Goal: Information Seeking & Learning: Understand process/instructions

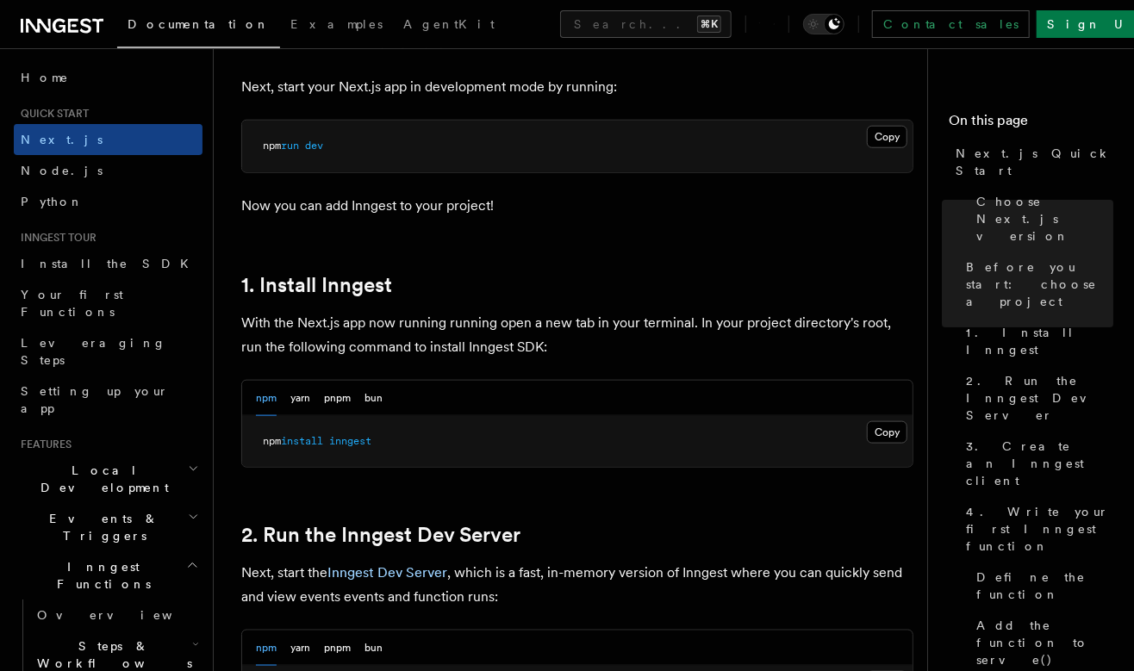
scroll to position [796, 0]
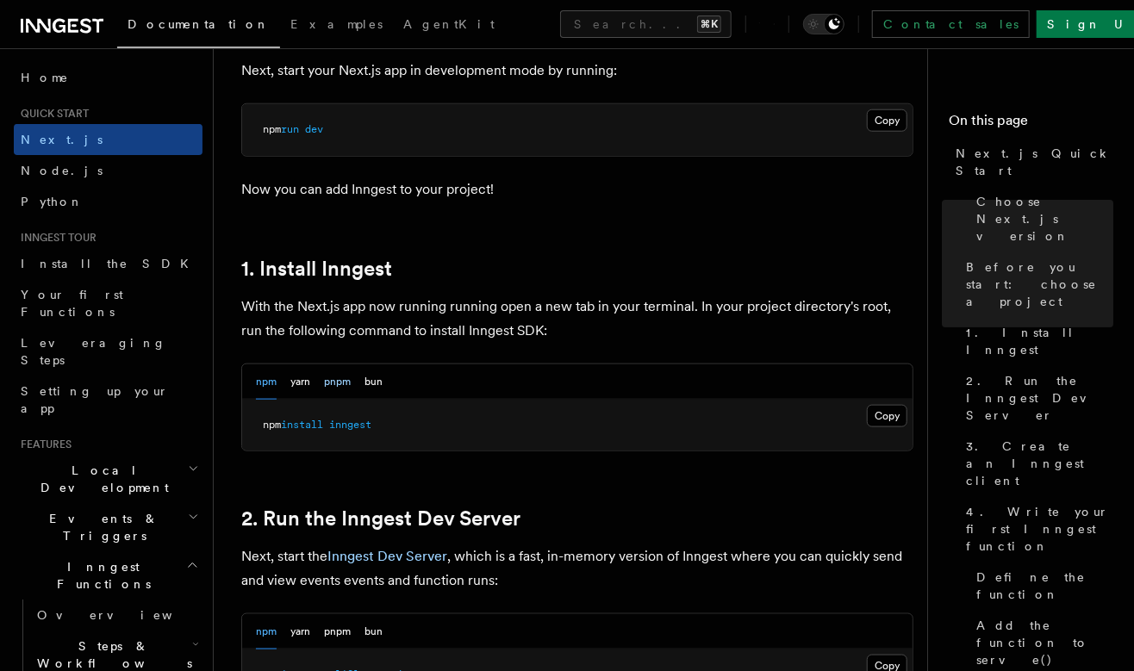
click at [338, 365] on button "pnpm" at bounding box center [337, 382] width 27 height 35
click at [886, 405] on button "Copy Copied" at bounding box center [887, 416] width 41 height 22
click at [879, 405] on button "Copy Copied" at bounding box center [887, 416] width 41 height 22
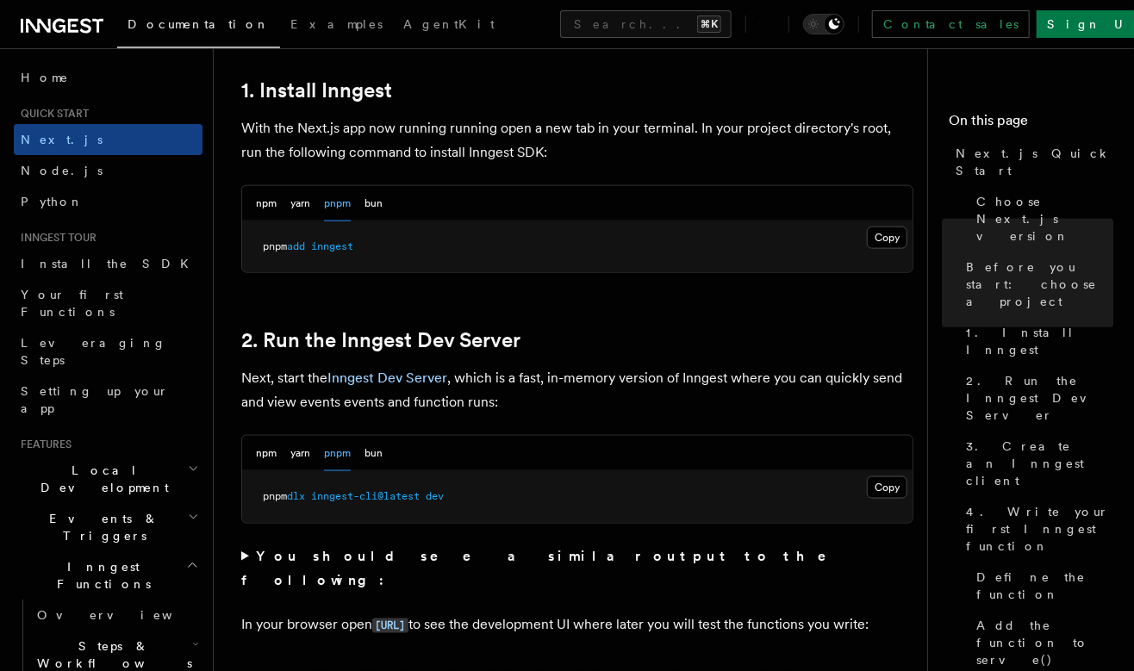
scroll to position [978, 0]
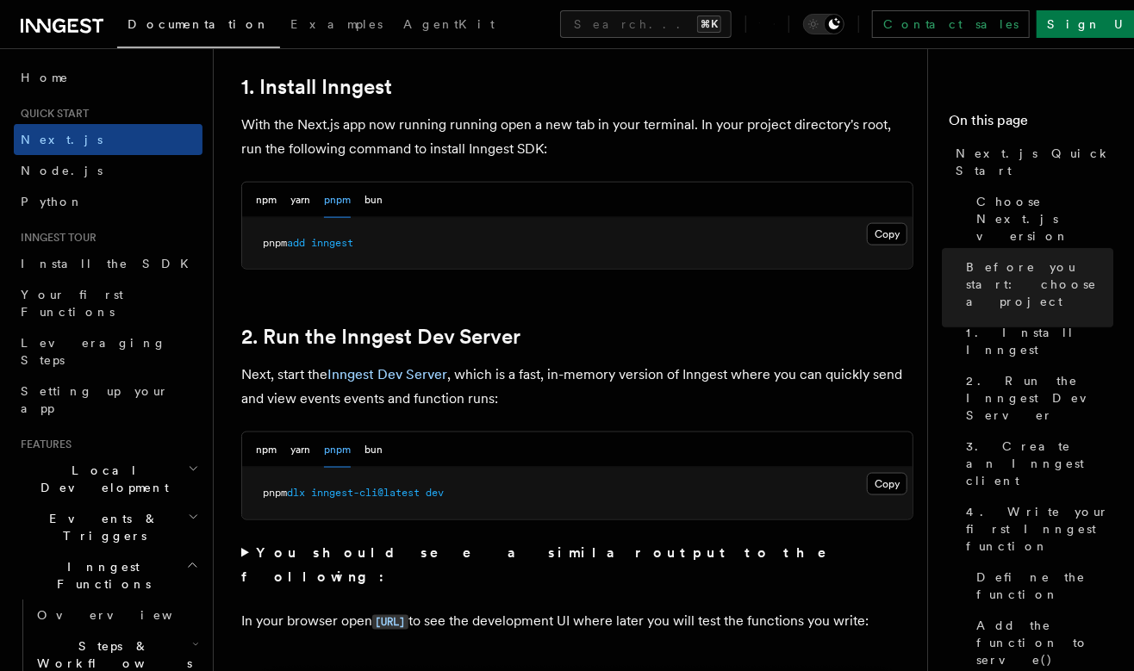
click at [334, 487] on span "inngest-cli@latest" at bounding box center [365, 493] width 109 height 12
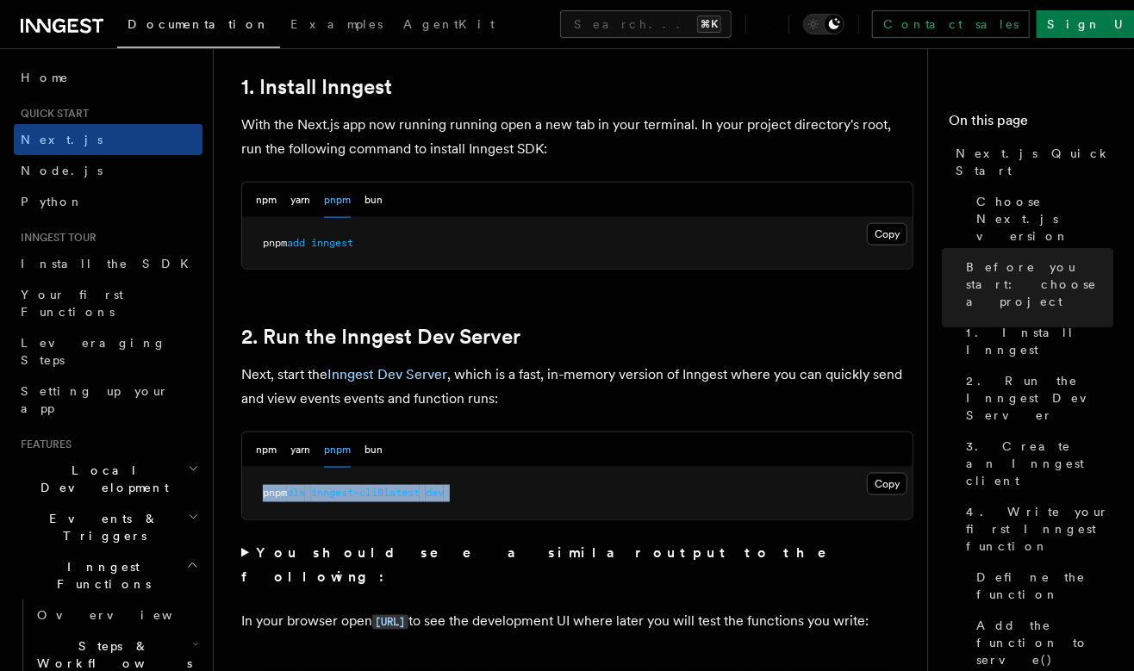
click at [334, 487] on span "inngest-cli@latest" at bounding box center [365, 493] width 109 height 12
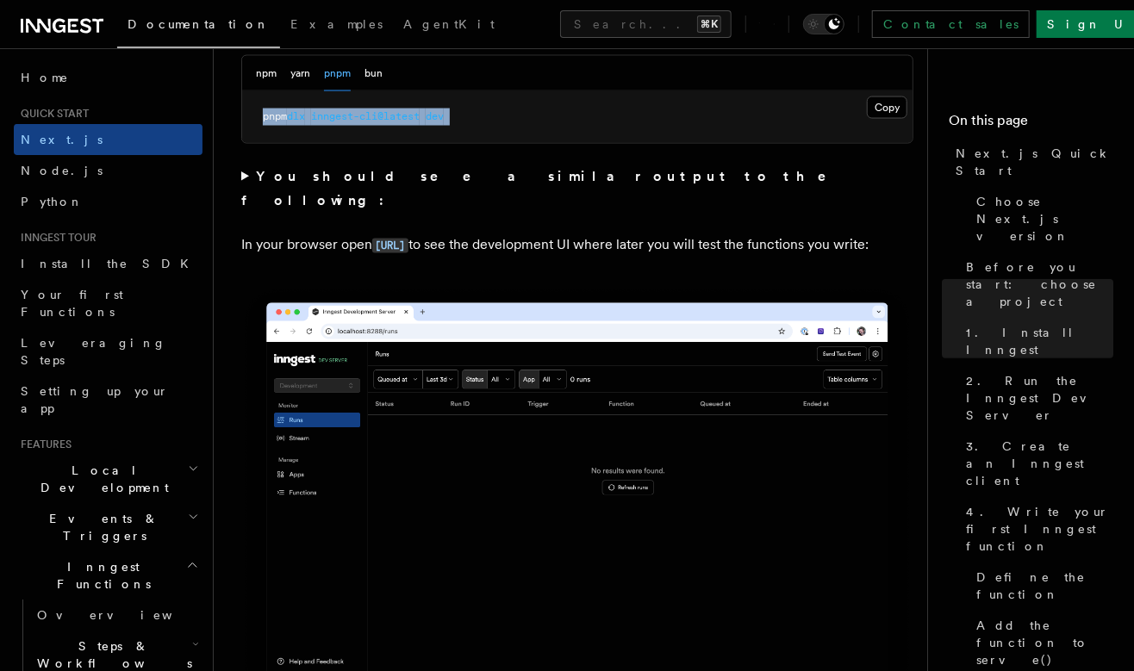
scroll to position [1343, 0]
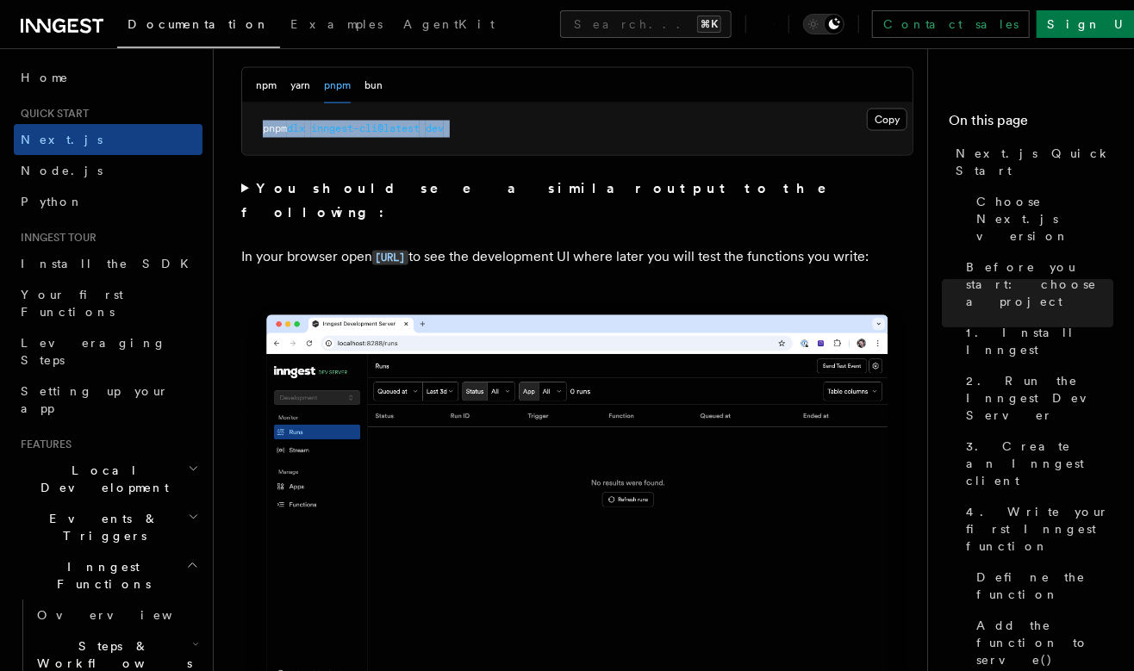
click at [245, 177] on summary "You should see a similar output to the following:" at bounding box center [577, 201] width 672 height 48
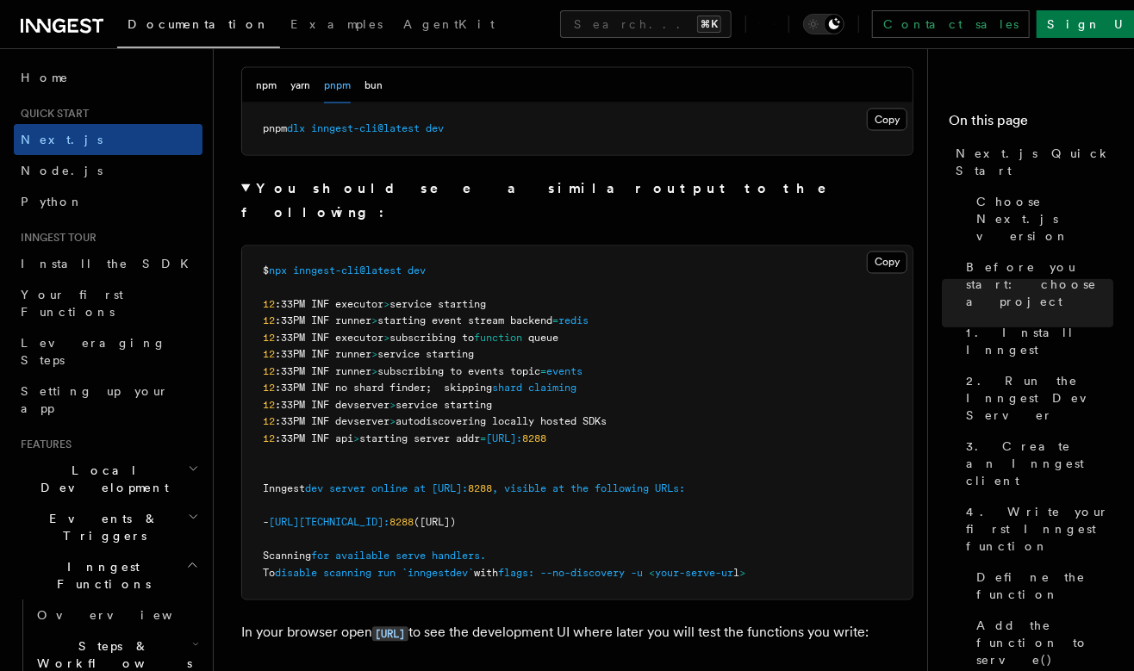
click at [245, 177] on summary "You should see a similar output to the following:" at bounding box center [577, 201] width 672 height 48
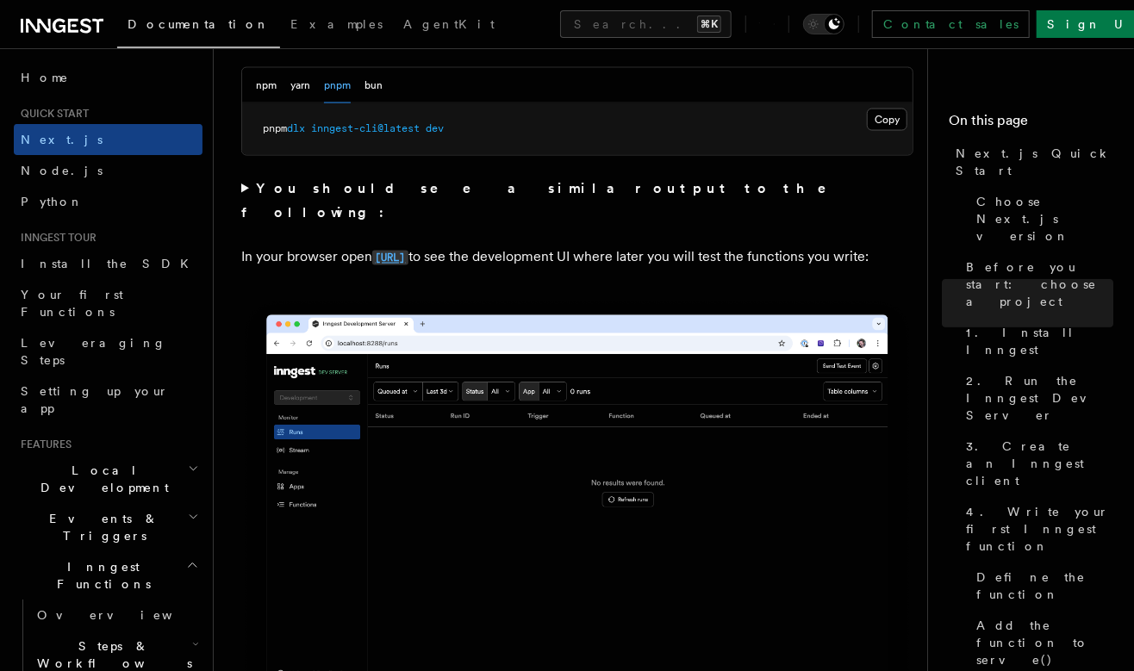
click at [377, 251] on code "http://localhost:8288" at bounding box center [390, 258] width 36 height 15
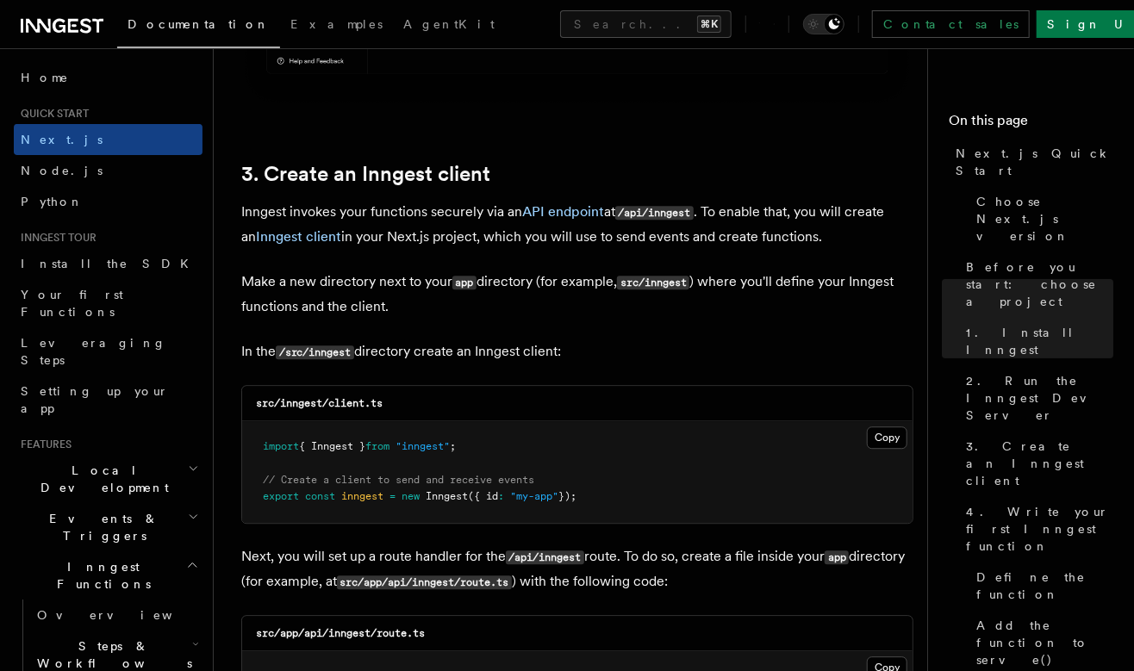
scroll to position [1972, 0]
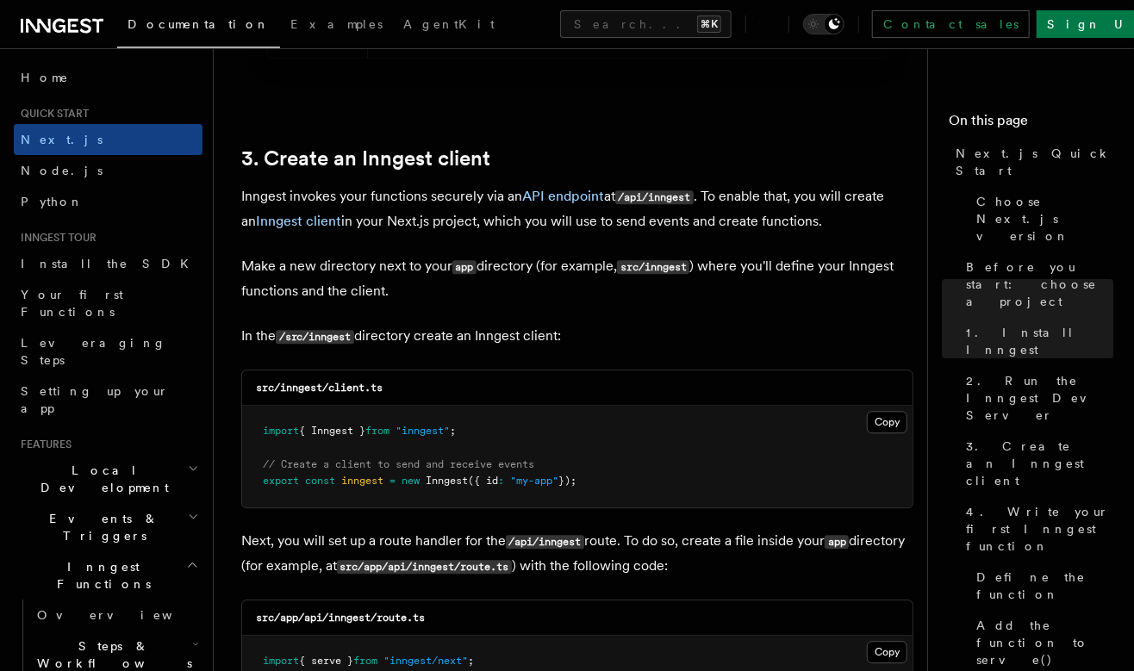
click at [647, 260] on code "src/inngest" at bounding box center [653, 267] width 72 height 15
click at [678, 260] on p "Make a new directory next to your app directory (for example, src/inngest ) whe…" at bounding box center [577, 278] width 672 height 49
click at [671, 260] on code "src/inngest" at bounding box center [653, 267] width 72 height 15
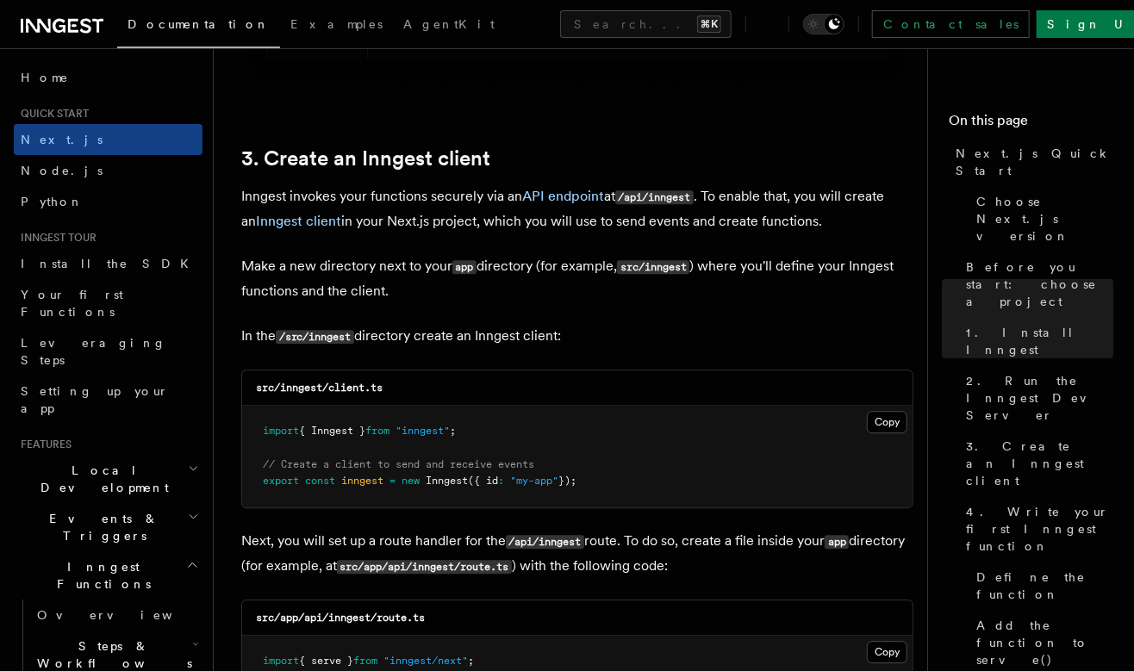
click at [688, 371] on div "src/inngest/client.ts" at bounding box center [577, 388] width 671 height 35
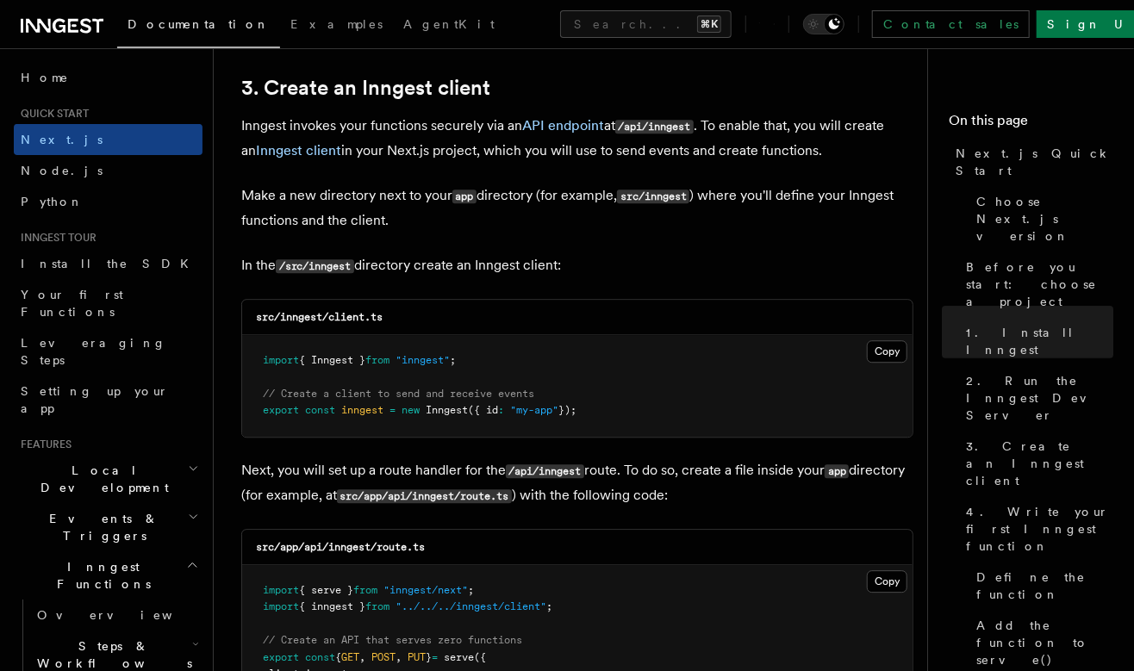
scroll to position [2046, 0]
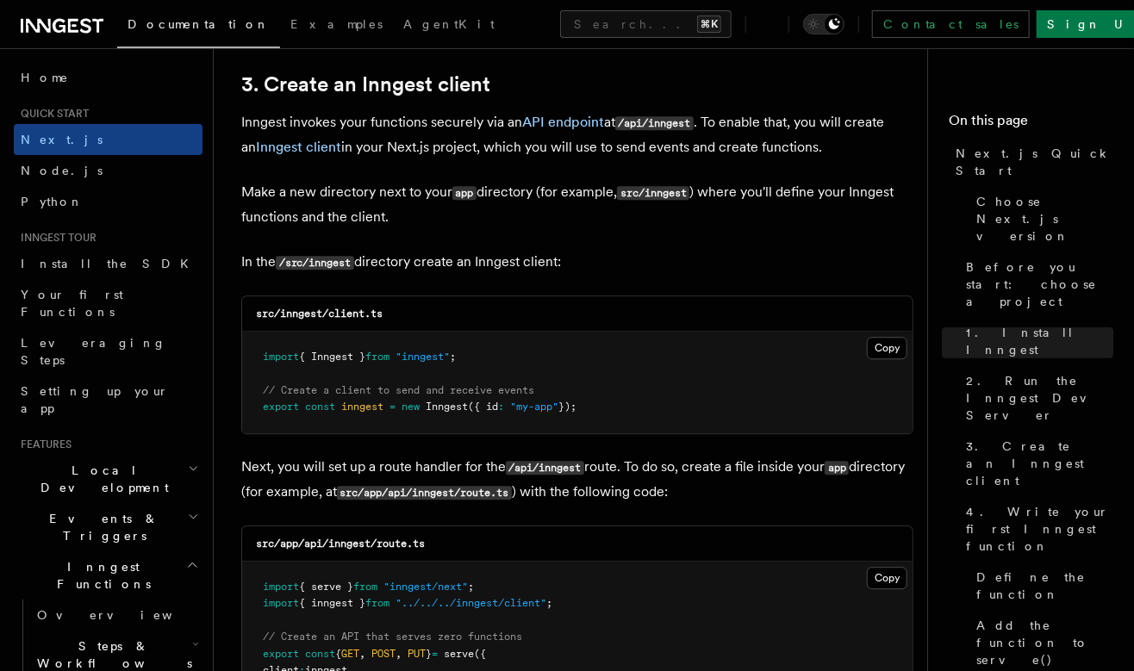
click at [294, 308] on code "src/inngest/client.ts" at bounding box center [319, 314] width 127 height 12
copy code "inngest"
click at [350, 308] on code "src/inngest/client.ts" at bounding box center [319, 314] width 127 height 12
drag, startPoint x: 350, startPoint y: 290, endPoint x: 397, endPoint y: 290, distance: 46.5
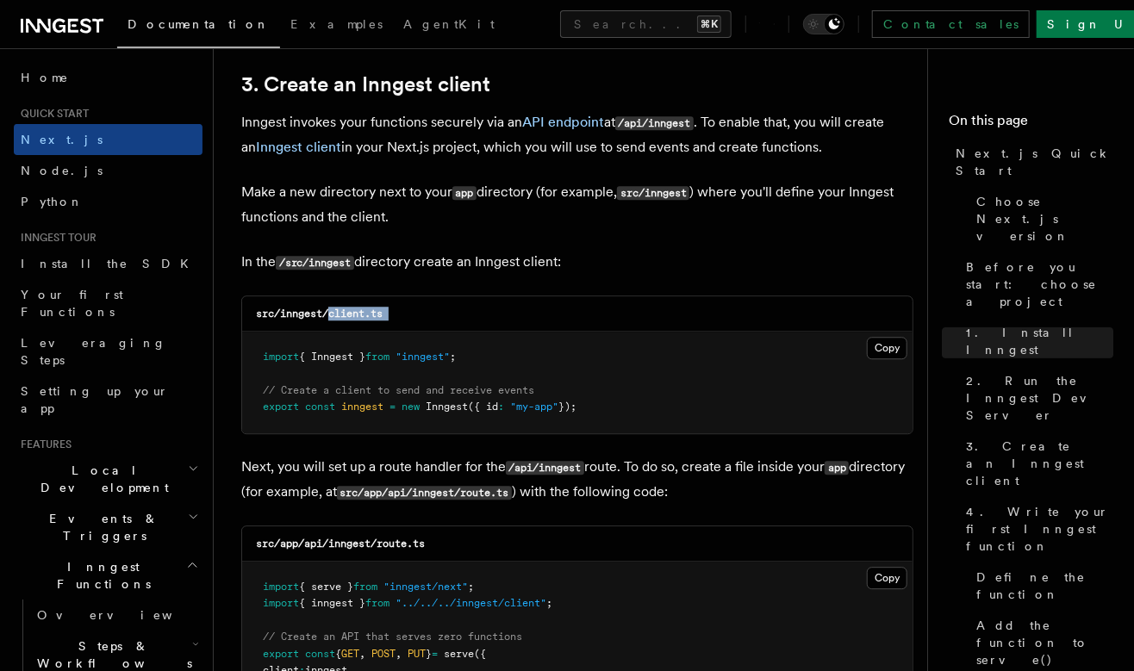
click at [397, 297] on div "src/inngest/client.ts" at bounding box center [577, 314] width 671 height 35
copy code "client.ts"
click at [878, 304] on div "src/inngest/client.ts" at bounding box center [577, 314] width 671 height 35
click at [879, 337] on button "Copy Copied" at bounding box center [887, 348] width 41 height 22
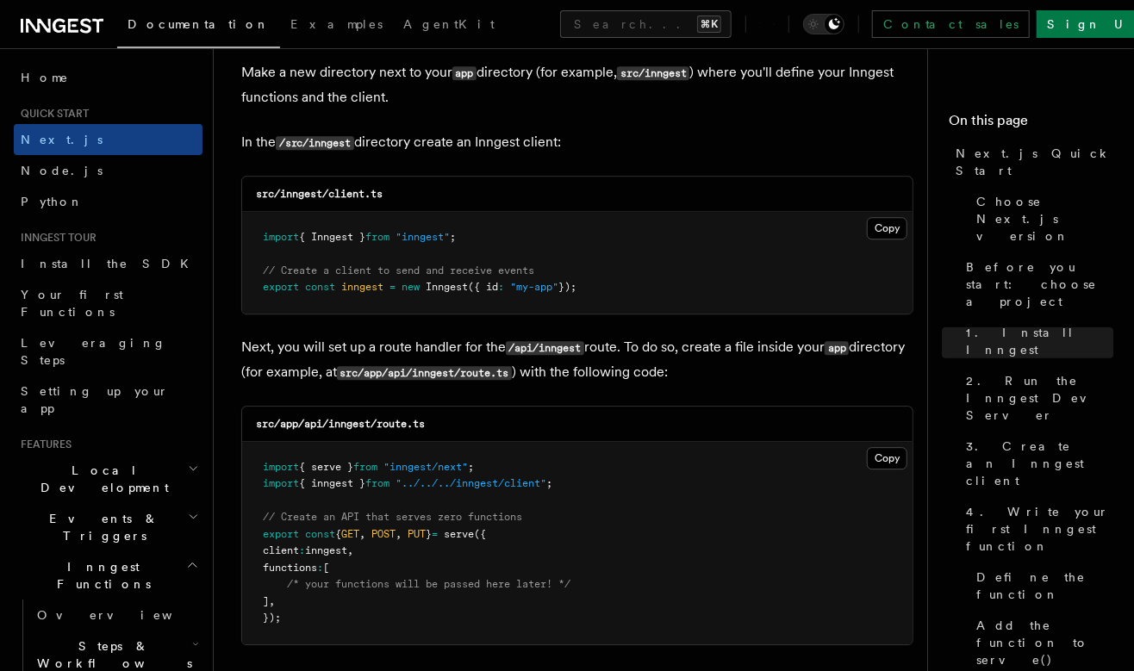
scroll to position [2170, 0]
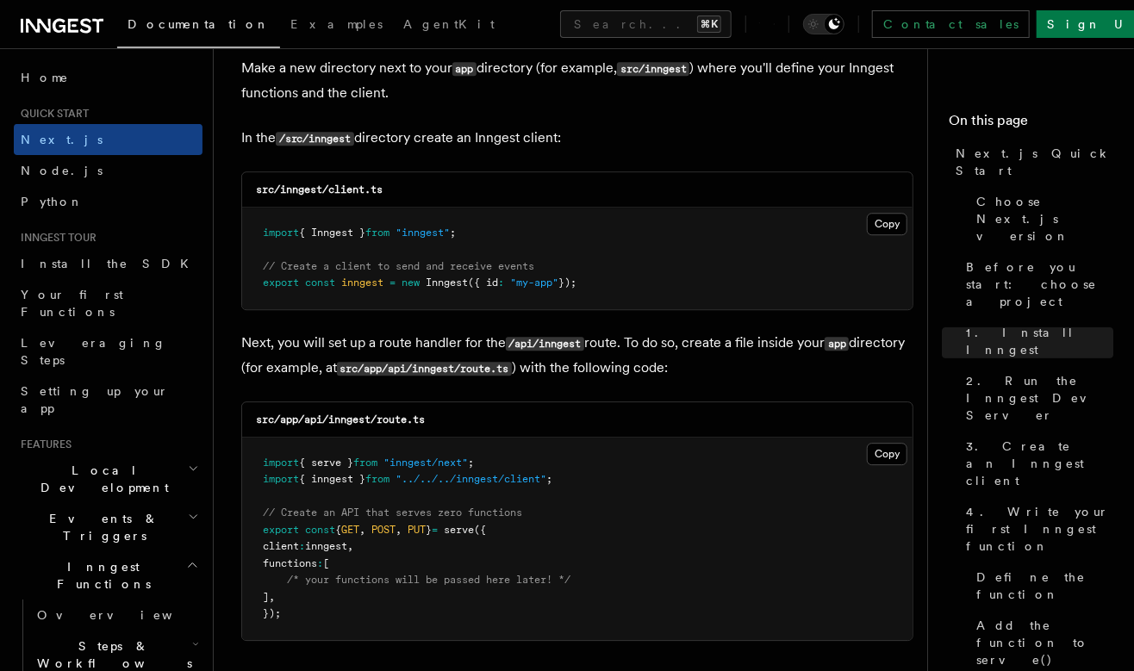
click at [356, 414] on code "src/app/api/inngest/route.ts" at bounding box center [340, 420] width 169 height 12
drag, startPoint x: 439, startPoint y: 393, endPoint x: 332, endPoint y: 400, distance: 107.1
click at [332, 403] on div "src/app/api/inngest/route.ts" at bounding box center [577, 420] width 671 height 35
copy code "inngest/route.ts"
click at [894, 443] on button "Copy Copied" at bounding box center [887, 454] width 41 height 22
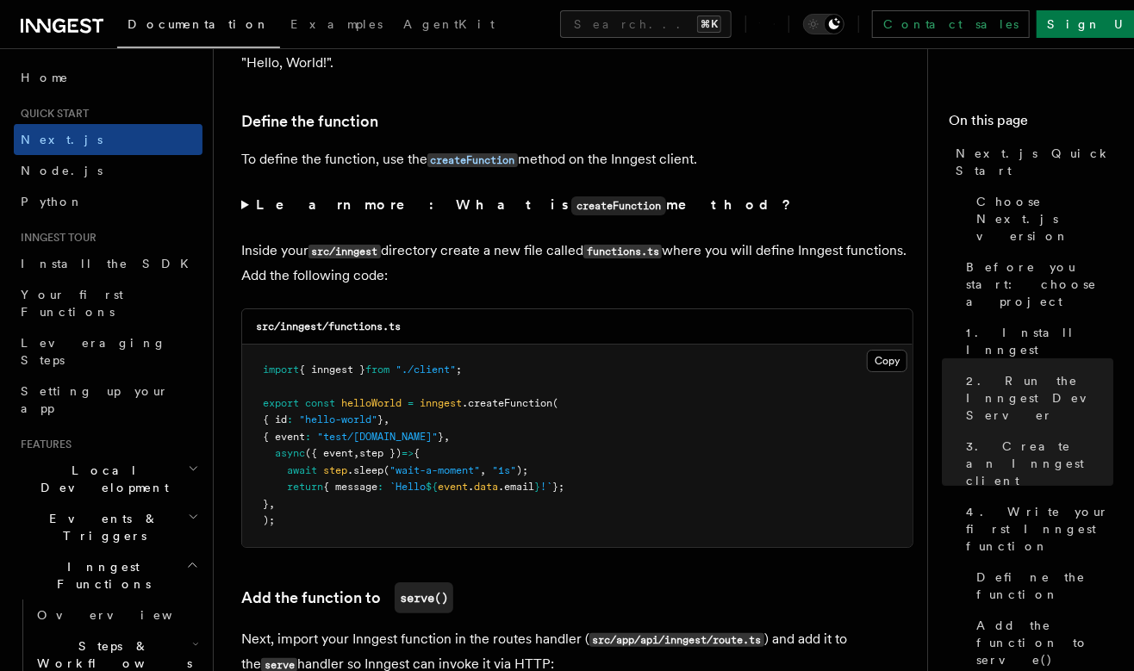
scroll to position [2912, 0]
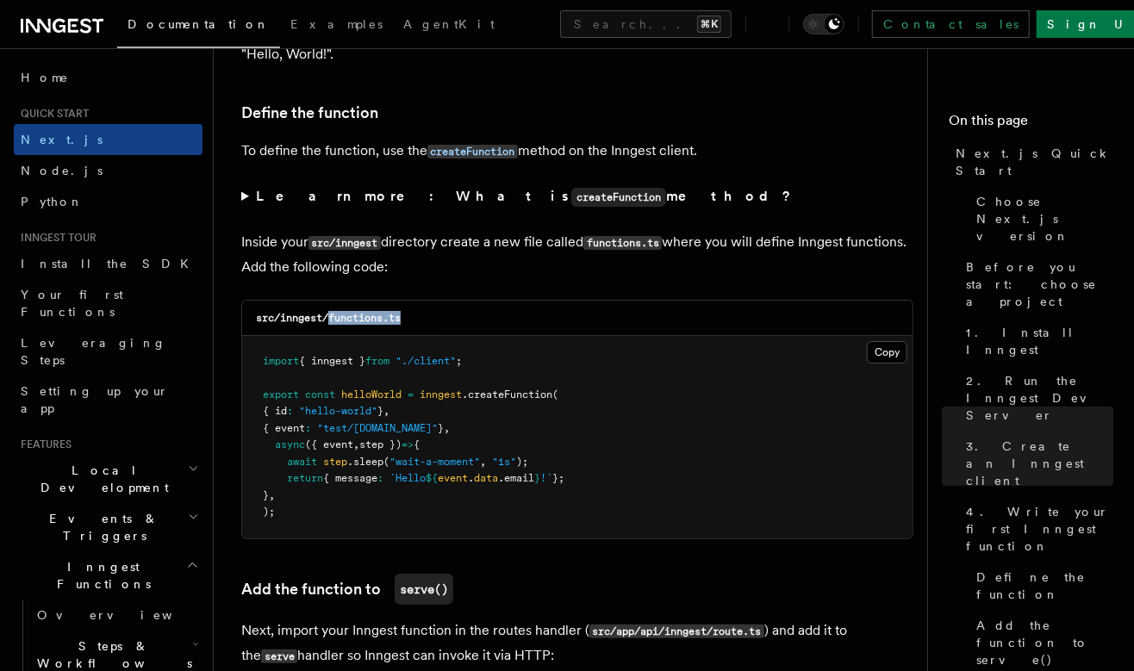
copy code "functions.ts"
drag, startPoint x: 427, startPoint y: 297, endPoint x: 332, endPoint y: 299, distance: 94.8
click at [332, 301] on div "src/inngest/functions.ts" at bounding box center [577, 318] width 671 height 35
click at [907, 341] on button "Copy Copied" at bounding box center [887, 352] width 41 height 22
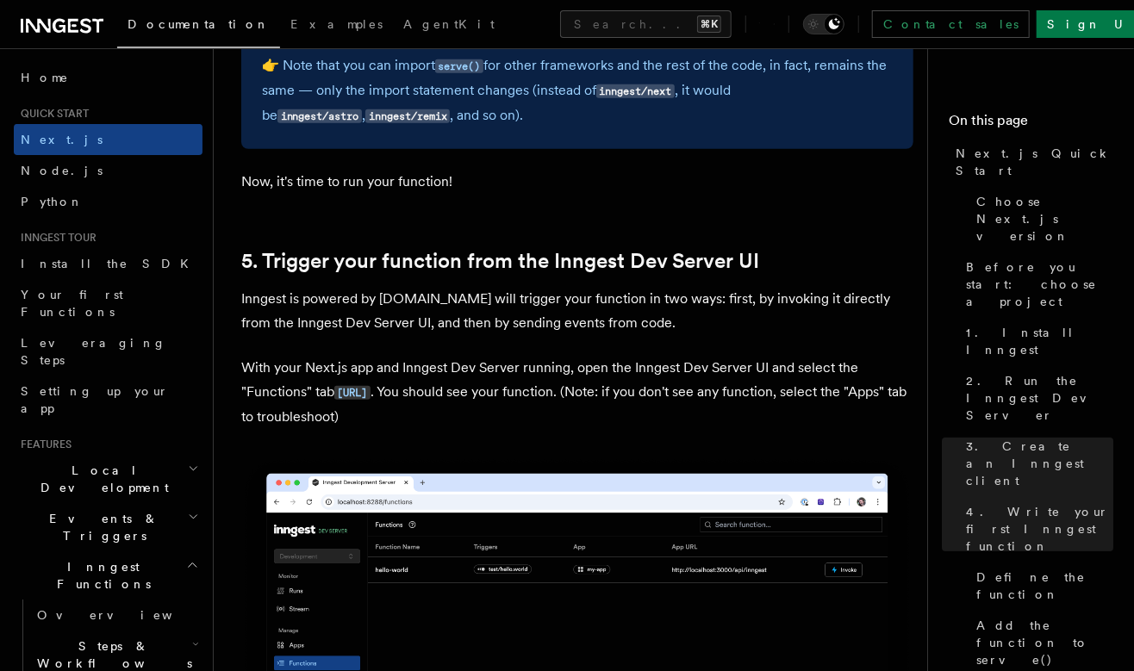
scroll to position [3830, 0]
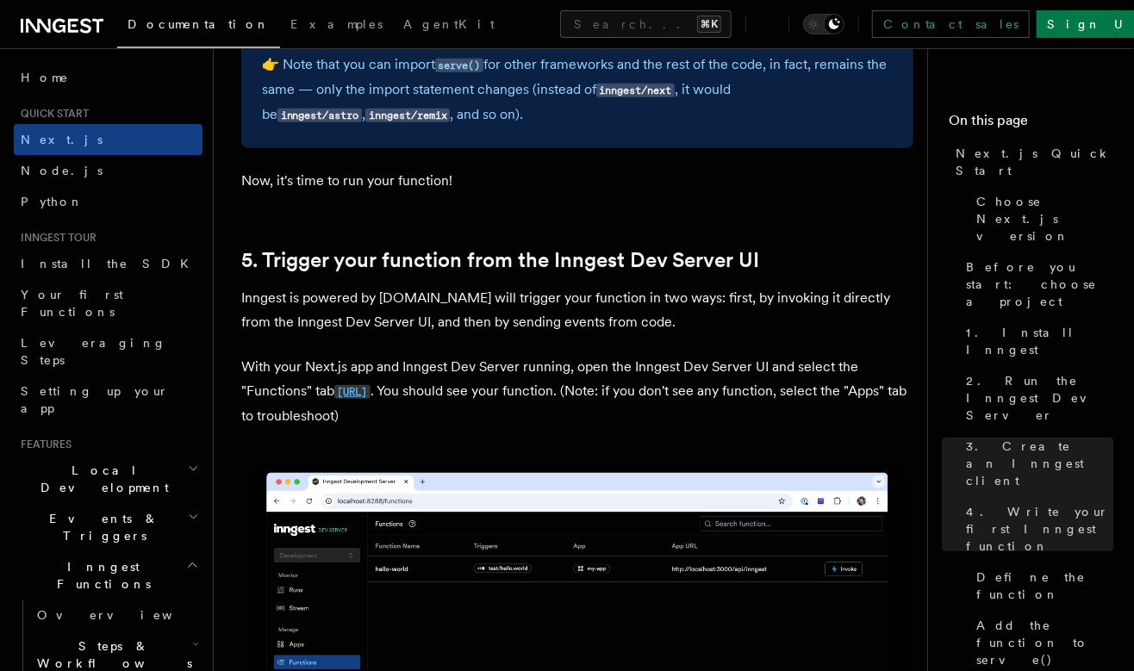
click at [371, 385] on code "http://localhost:8288/functions" at bounding box center [352, 392] width 36 height 15
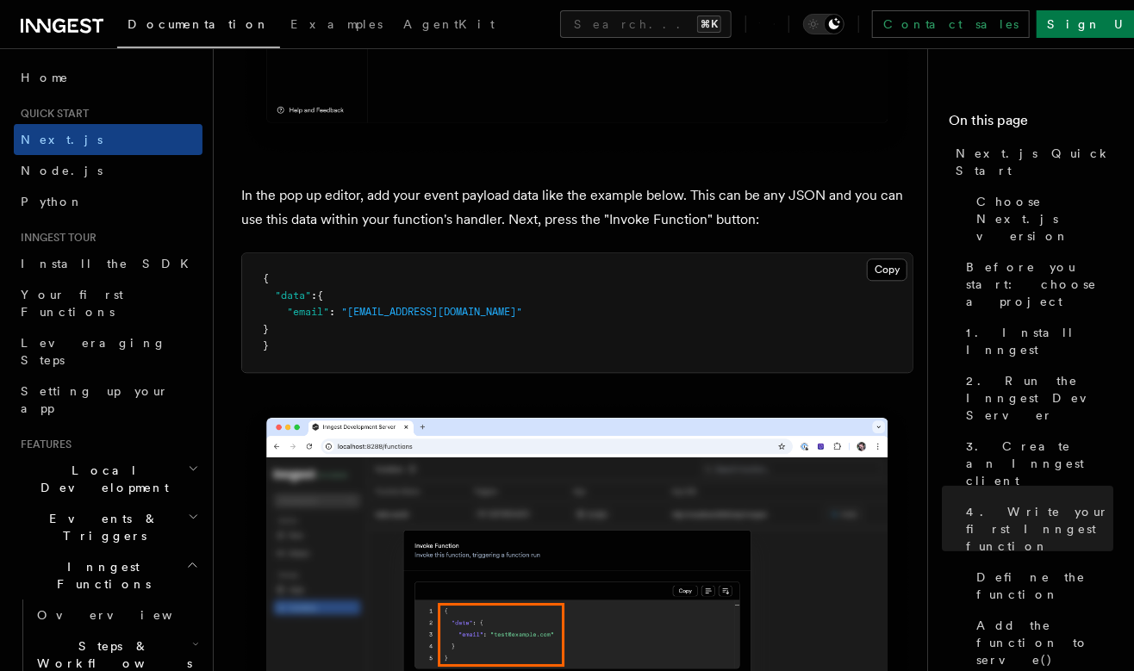
scroll to position [5056, 0]
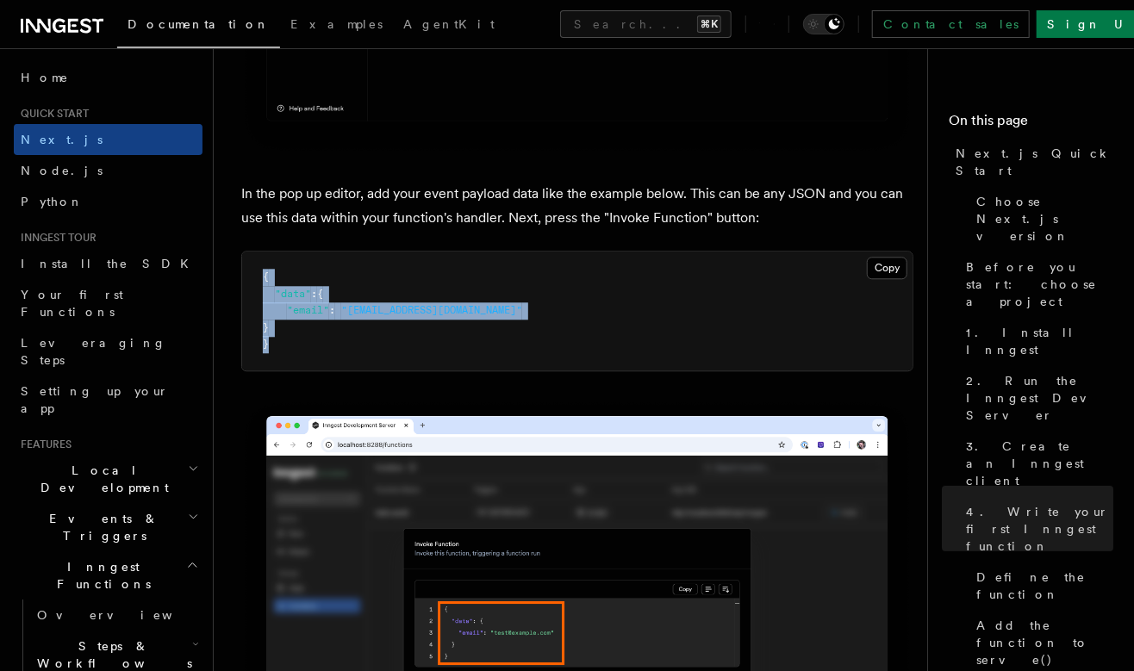
drag, startPoint x: 369, startPoint y: 322, endPoint x: 233, endPoint y: 256, distance: 151.1
copy code "{ "data" : { "email" : "test@example.com" } }"
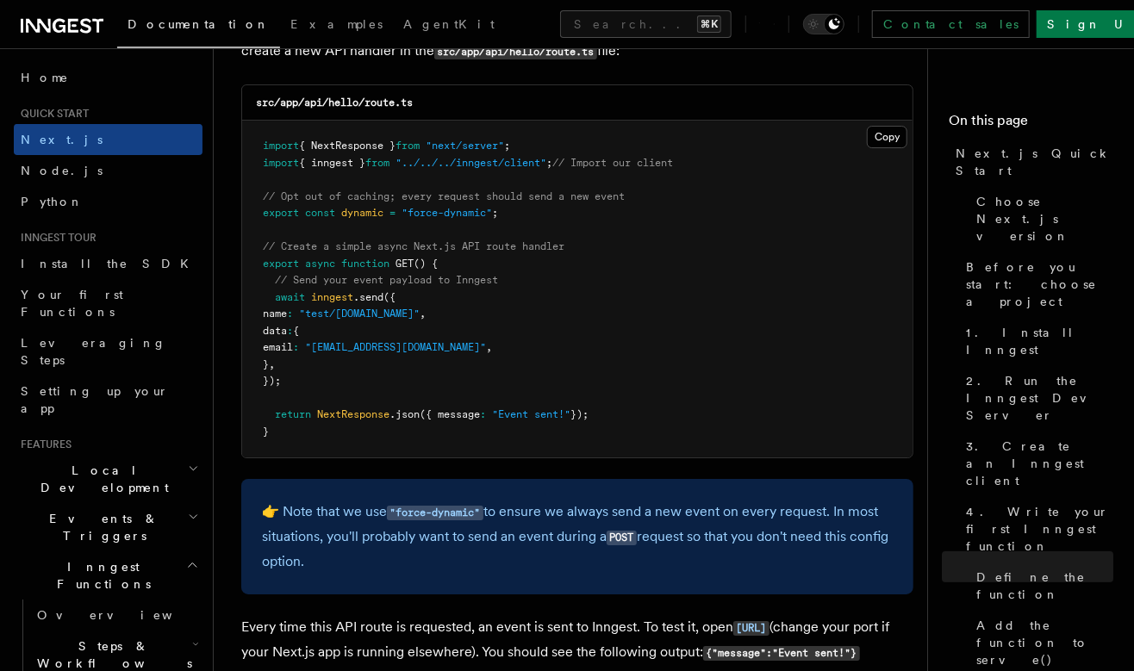
scroll to position [9017, 0]
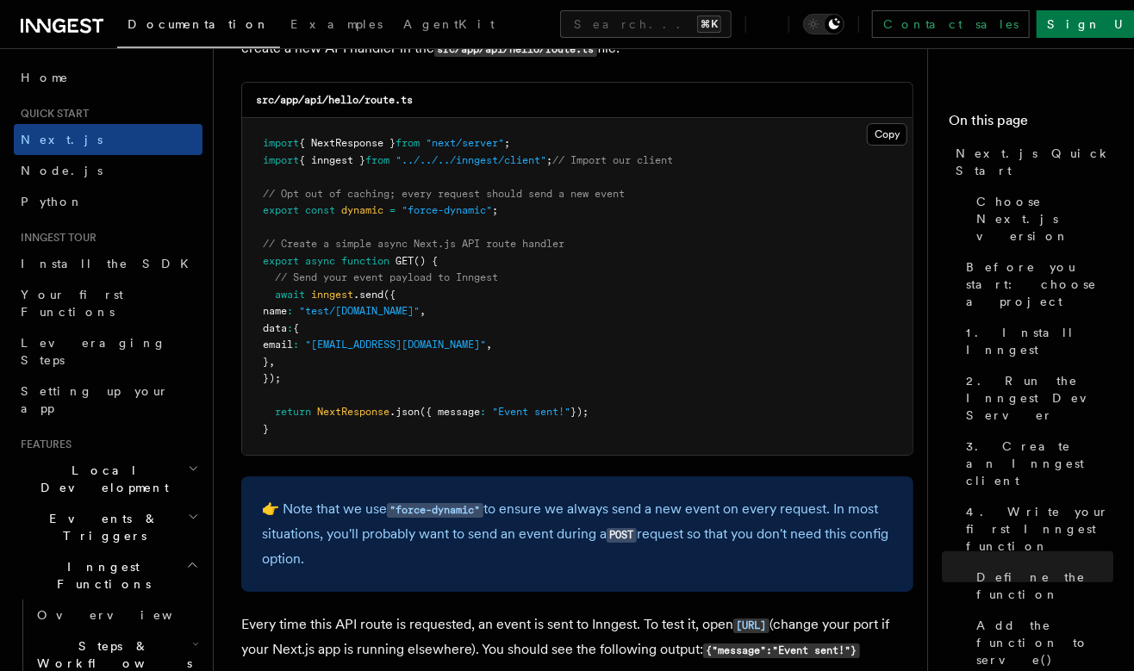
copy code "await inngest .send ({ name : "test/hello.world" , data : { email : "testUser@e…"
drag, startPoint x: 332, startPoint y: 357, endPoint x: 249, endPoint y: 279, distance: 113.4
click at [249, 279] on pre "import { NextResponse } from "next/server" ; import { inngest } from "../../../…" at bounding box center [577, 286] width 671 height 337
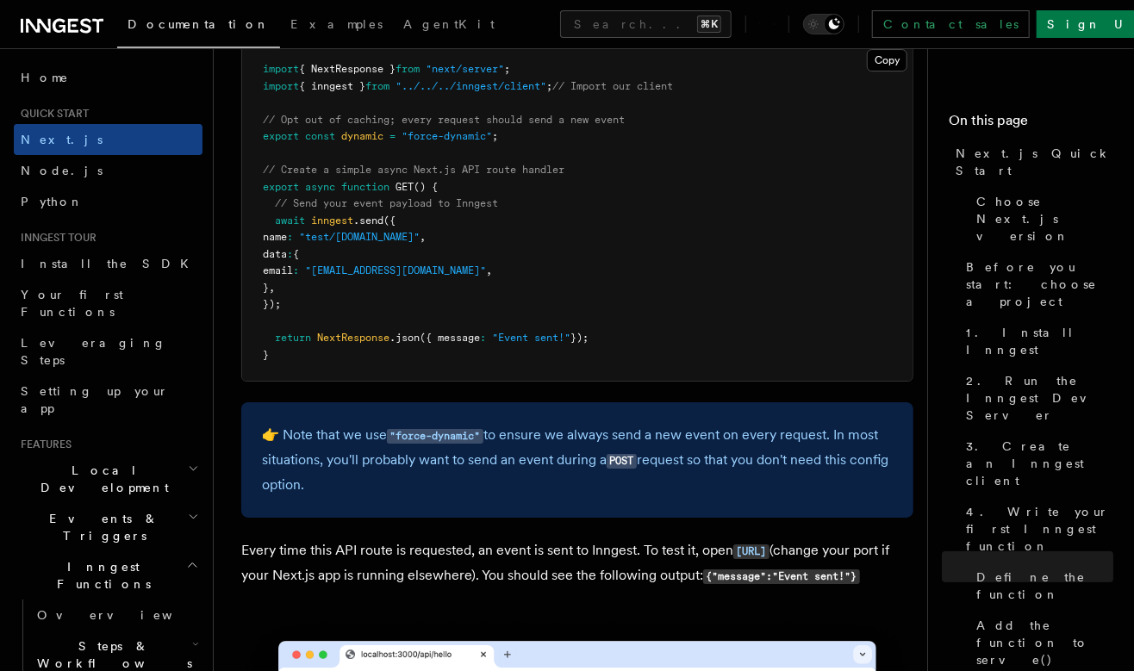
scroll to position [9090, 0]
click at [406, 131] on span ""force-dynamic"" at bounding box center [447, 137] width 91 height 12
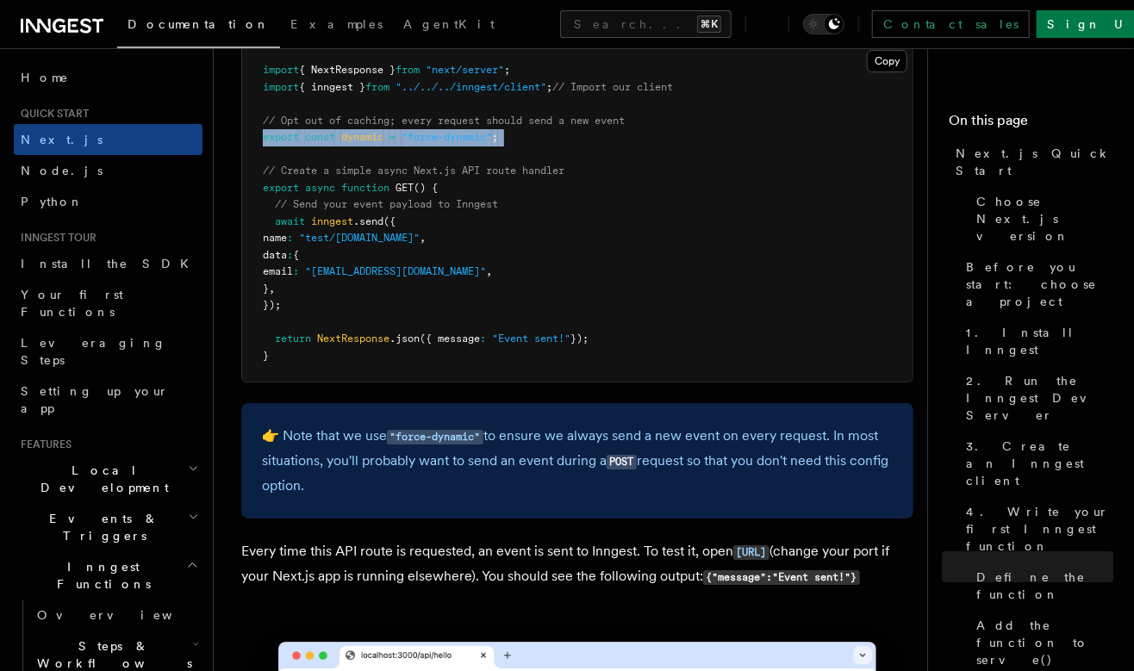
click at [406, 131] on span ""force-dynamic"" at bounding box center [447, 137] width 91 height 12
copy code "export const dynamic = "force-dynamic" ;"
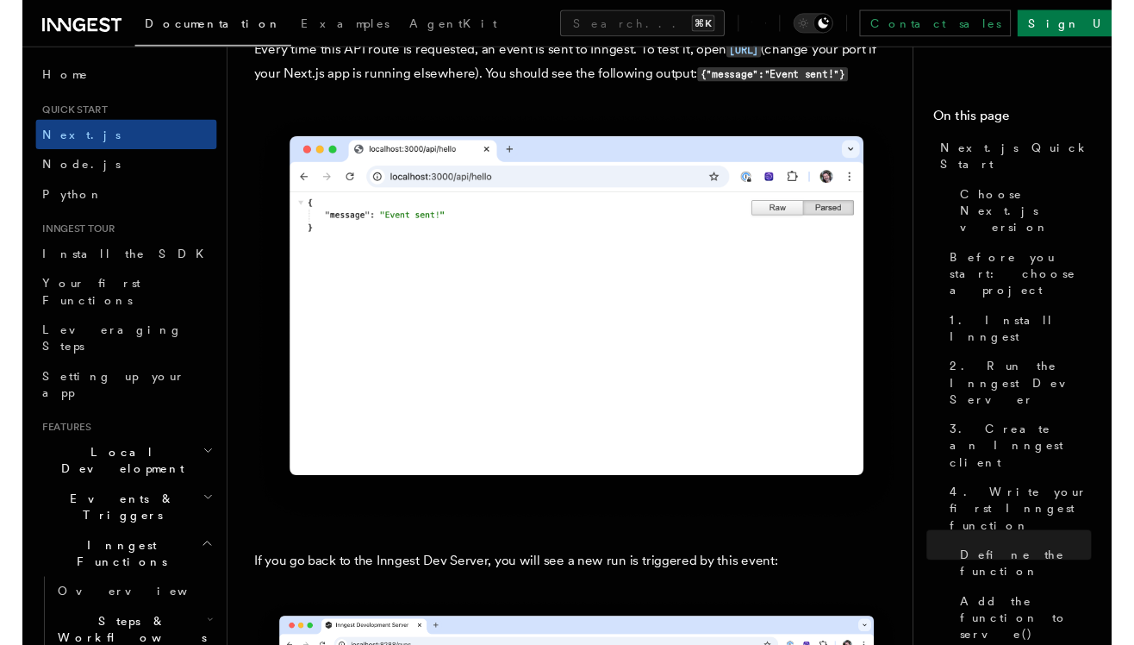
scroll to position [9572, 0]
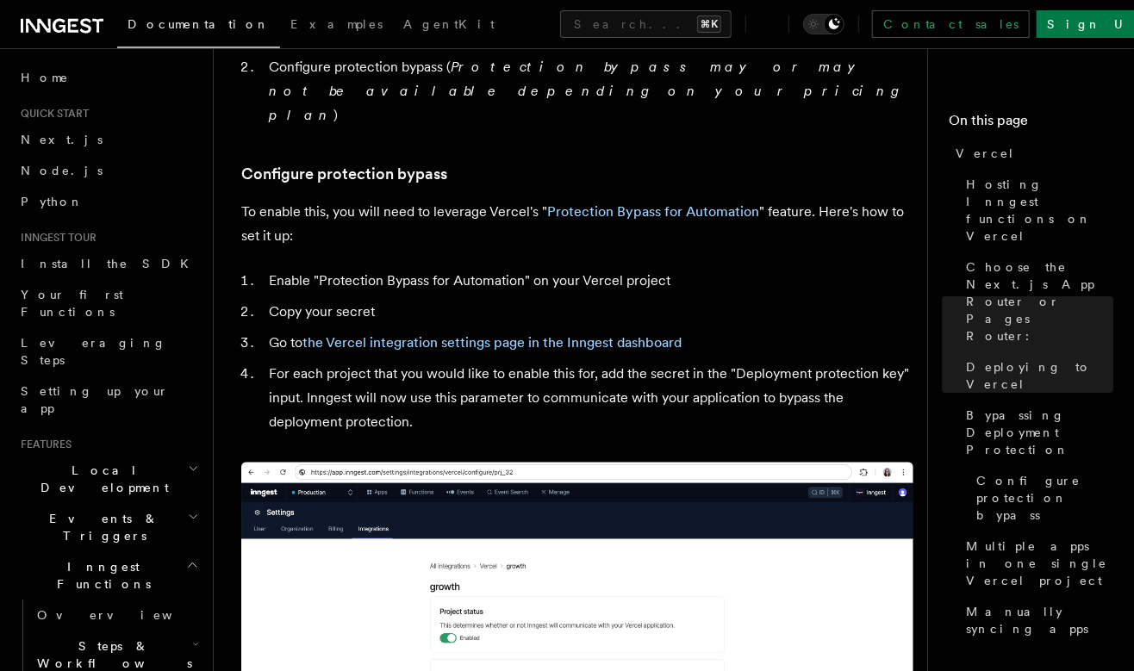
scroll to position [1602, 0]
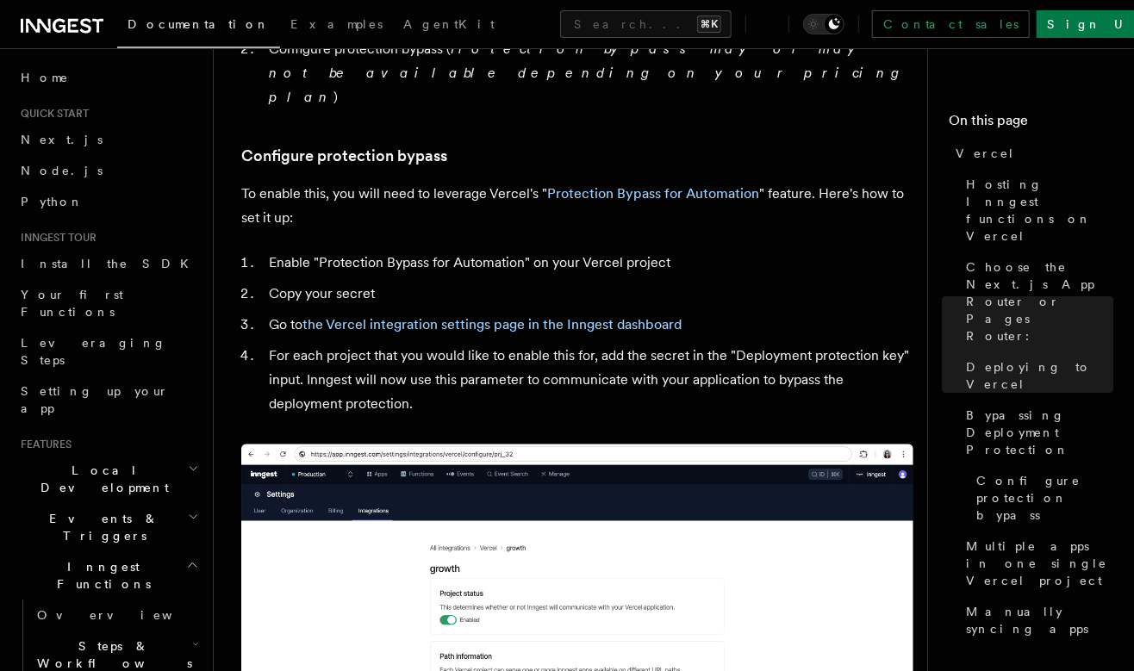
click at [475, 313] on li "Go to the Vercel integration settings page in the Inngest dashboard" at bounding box center [589, 325] width 650 height 24
click at [479, 316] on link "the Vercel integration settings page in the Inngest dashboard" at bounding box center [492, 324] width 379 height 16
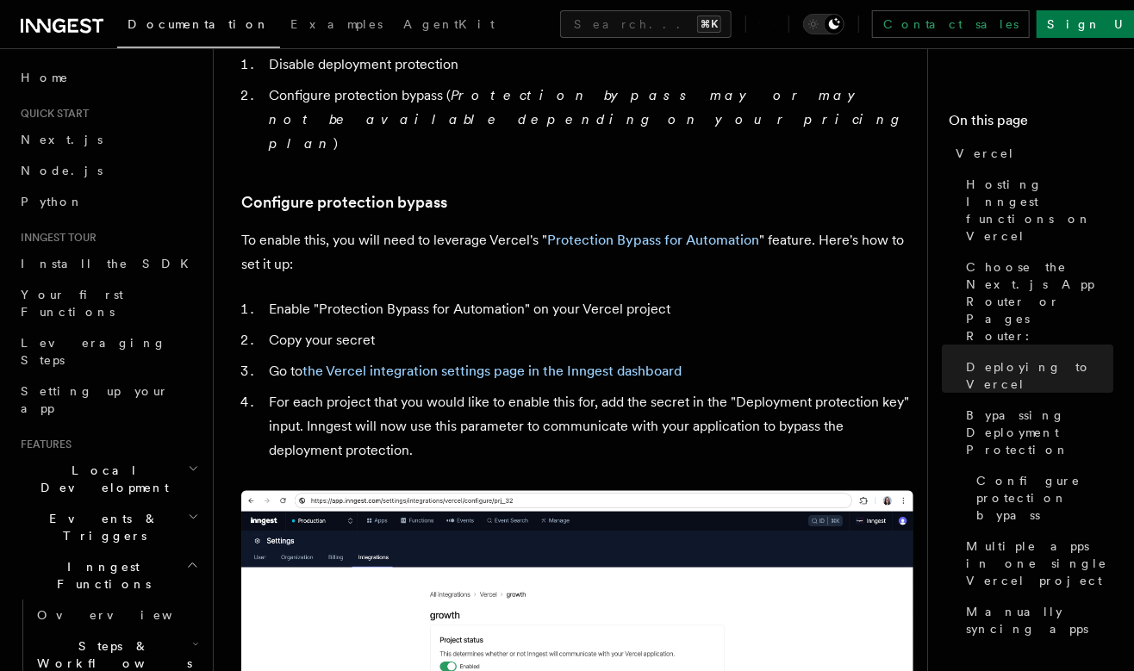
scroll to position [1408, 0]
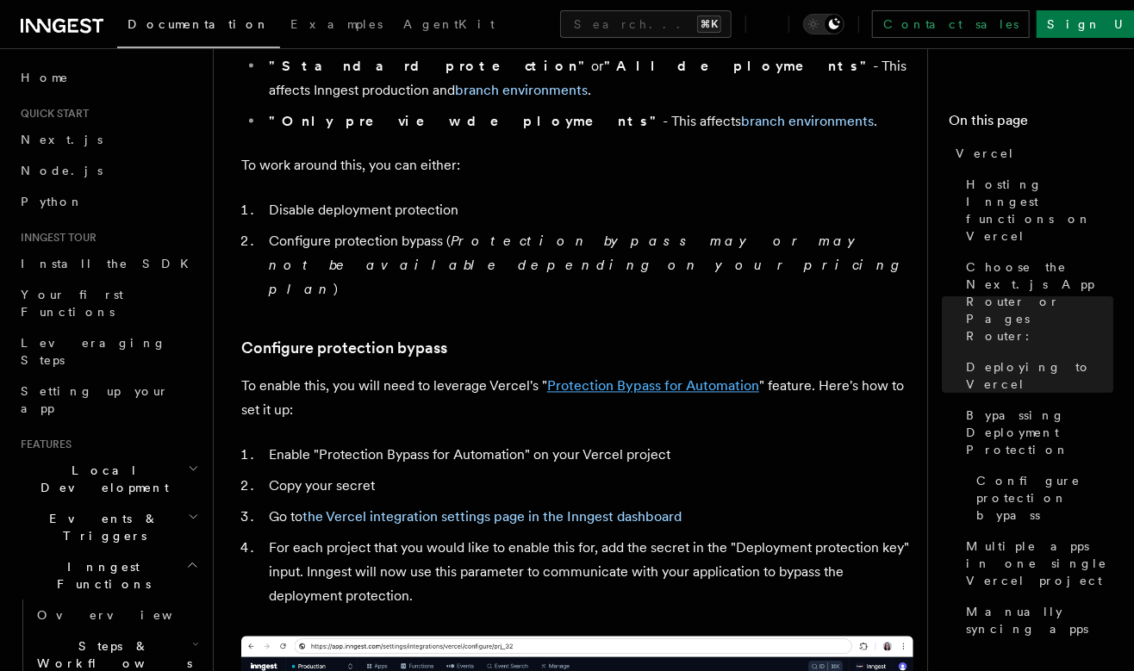
click at [683, 378] on link "Protection Bypass for Automation" at bounding box center [653, 386] width 212 height 16
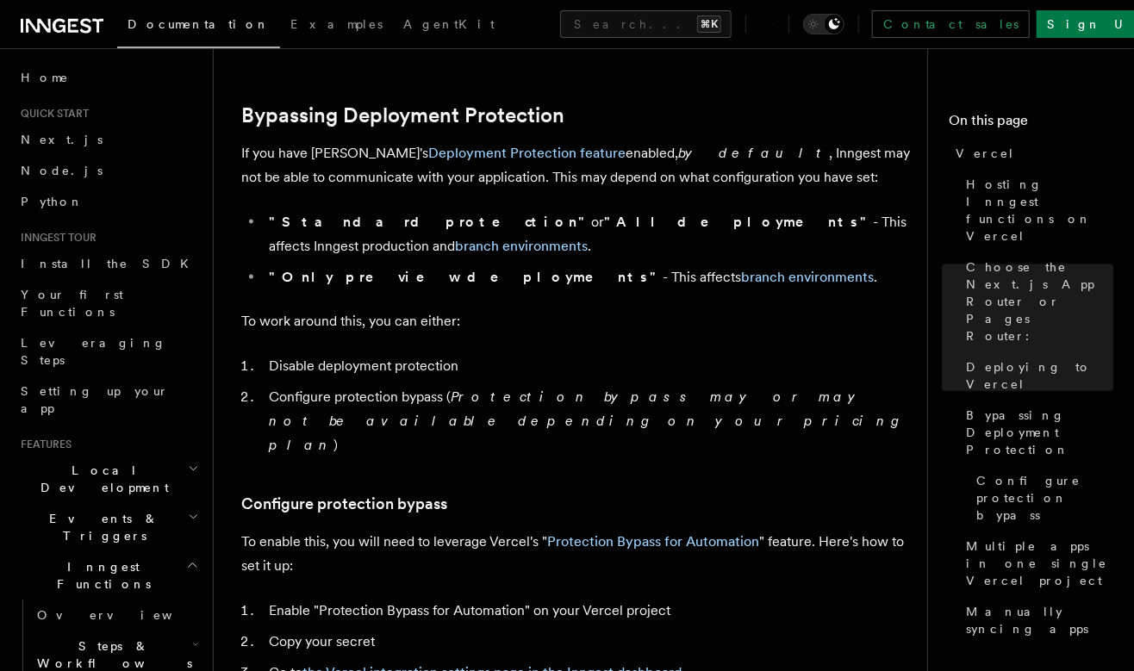
scroll to position [1259, 0]
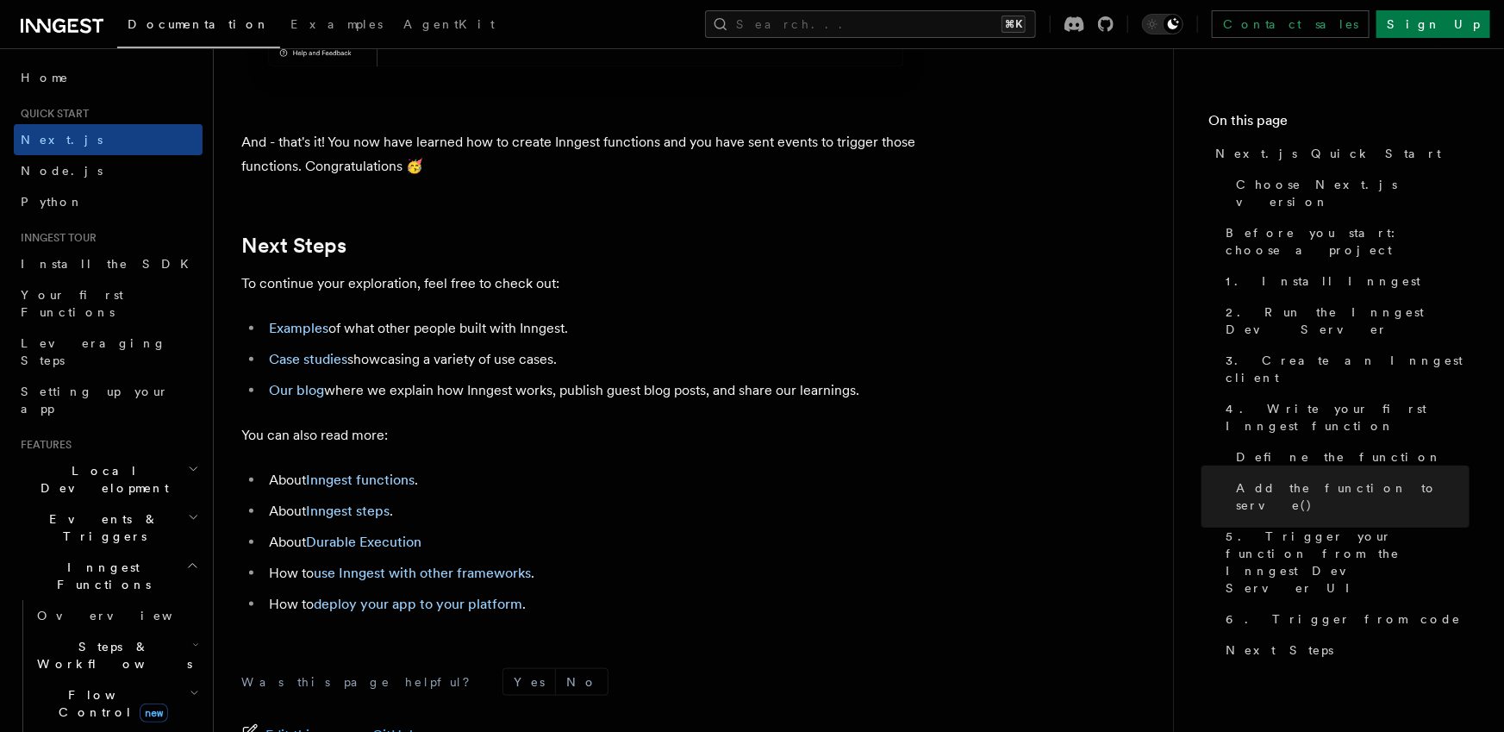
scroll to position [10642, 0]
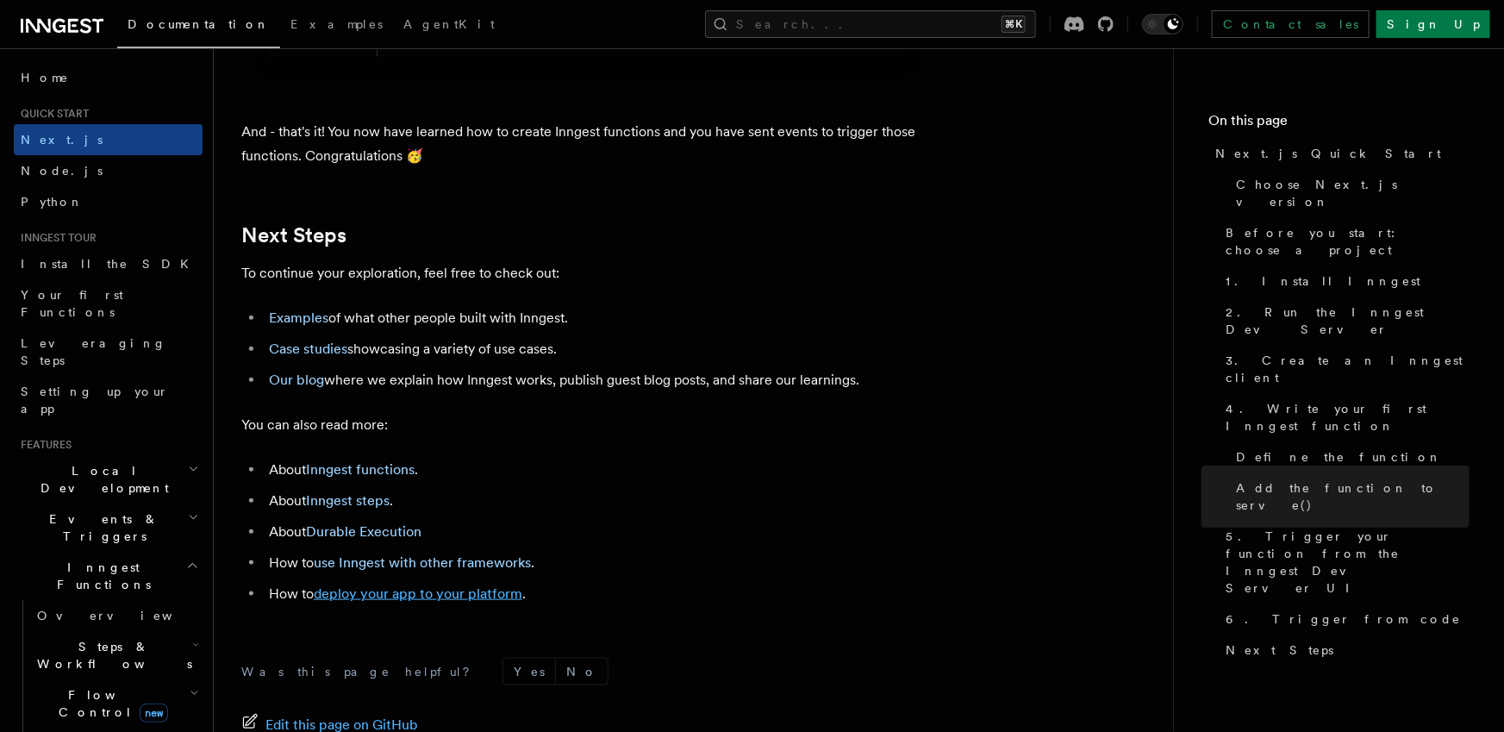
click at [459, 602] on link "deploy your app to your platform" at bounding box center [418, 593] width 209 height 16
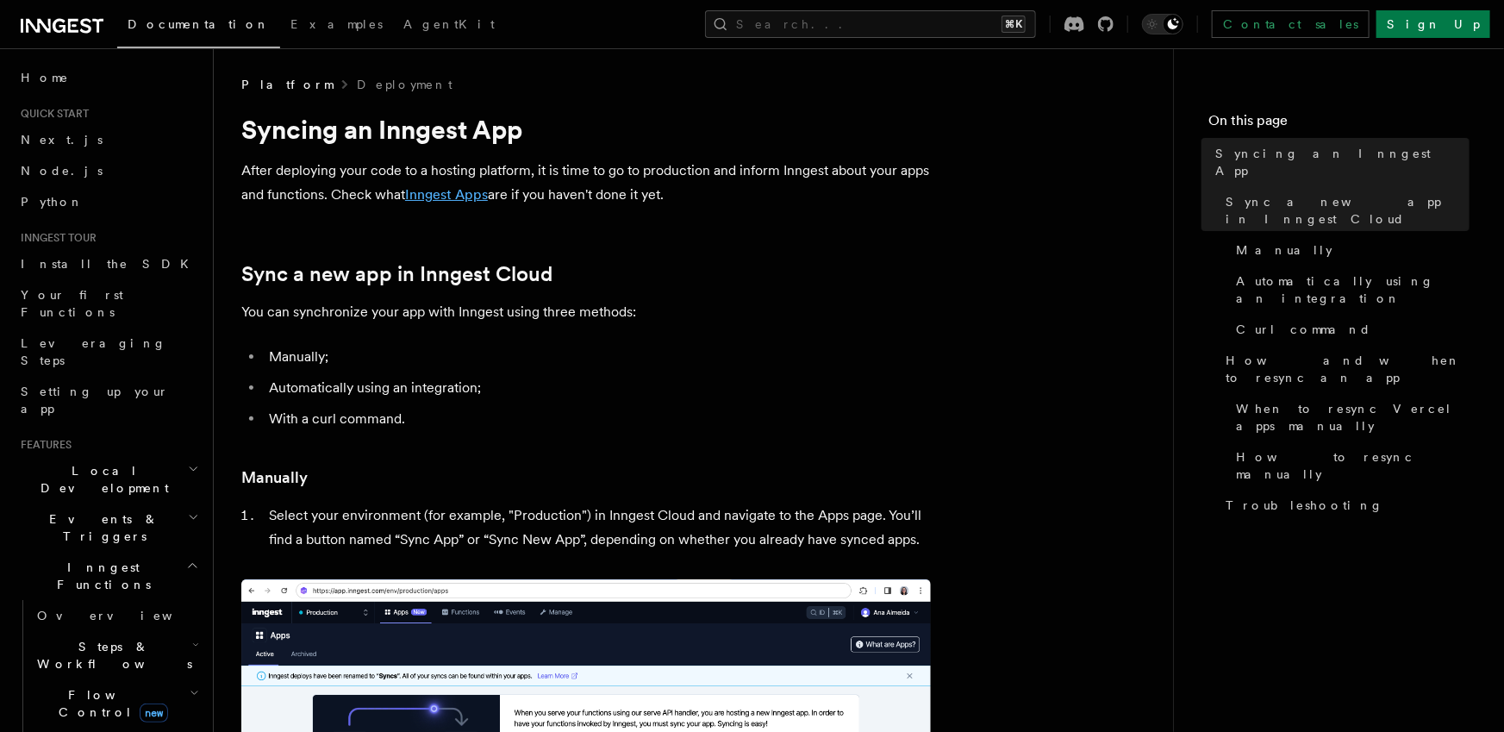
click at [443, 195] on link "Inngest Apps" at bounding box center [446, 194] width 83 height 16
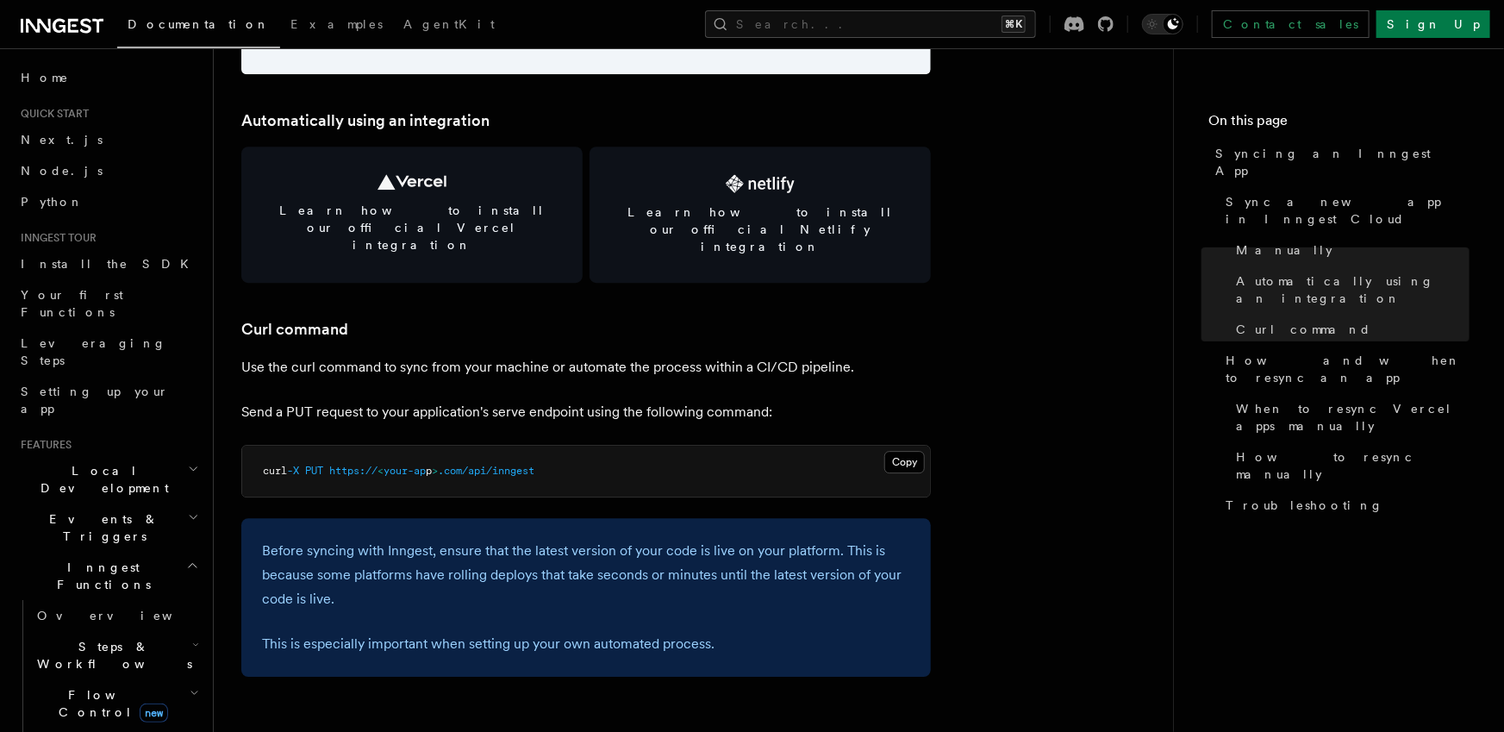
scroll to position [2327, 0]
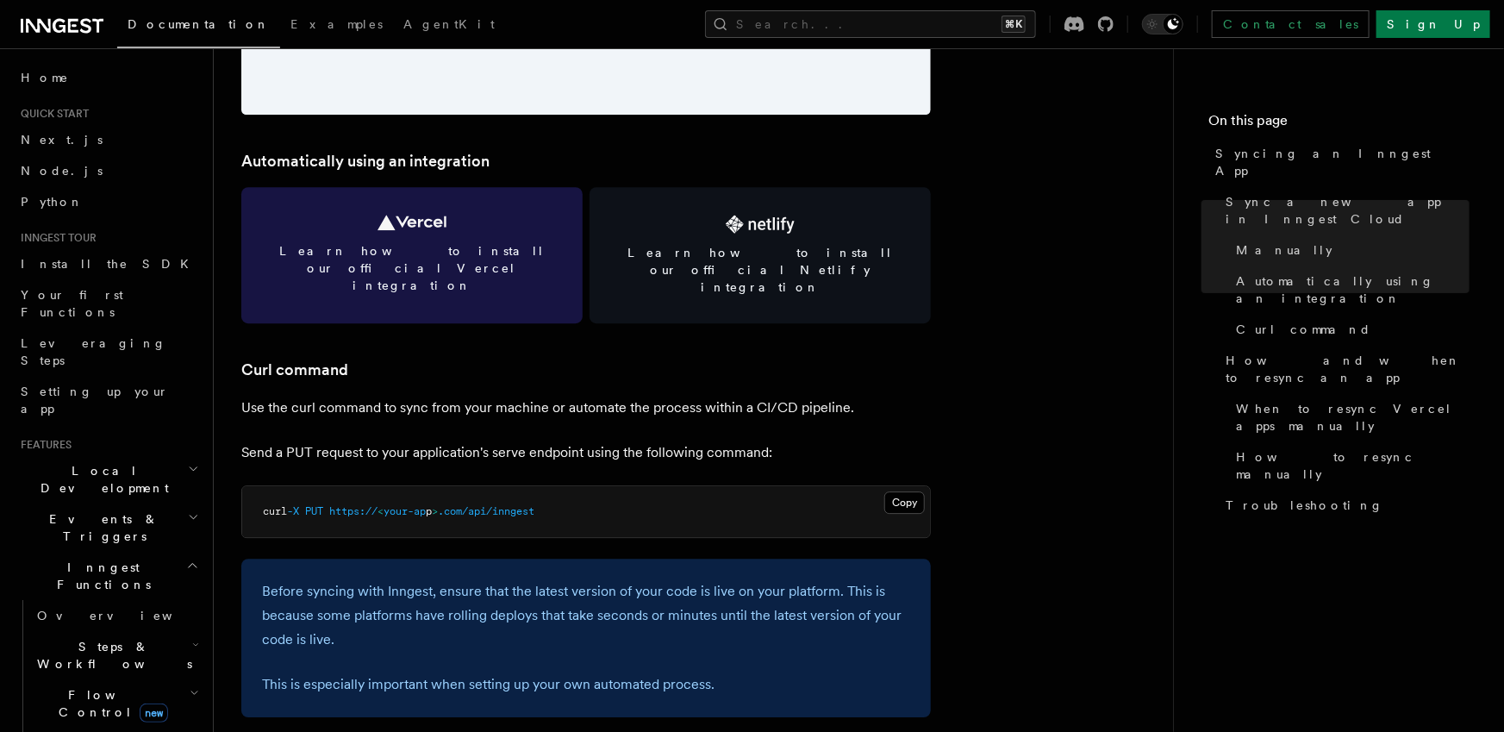
click at [433, 216] on icon at bounding box center [412, 223] width 69 height 16
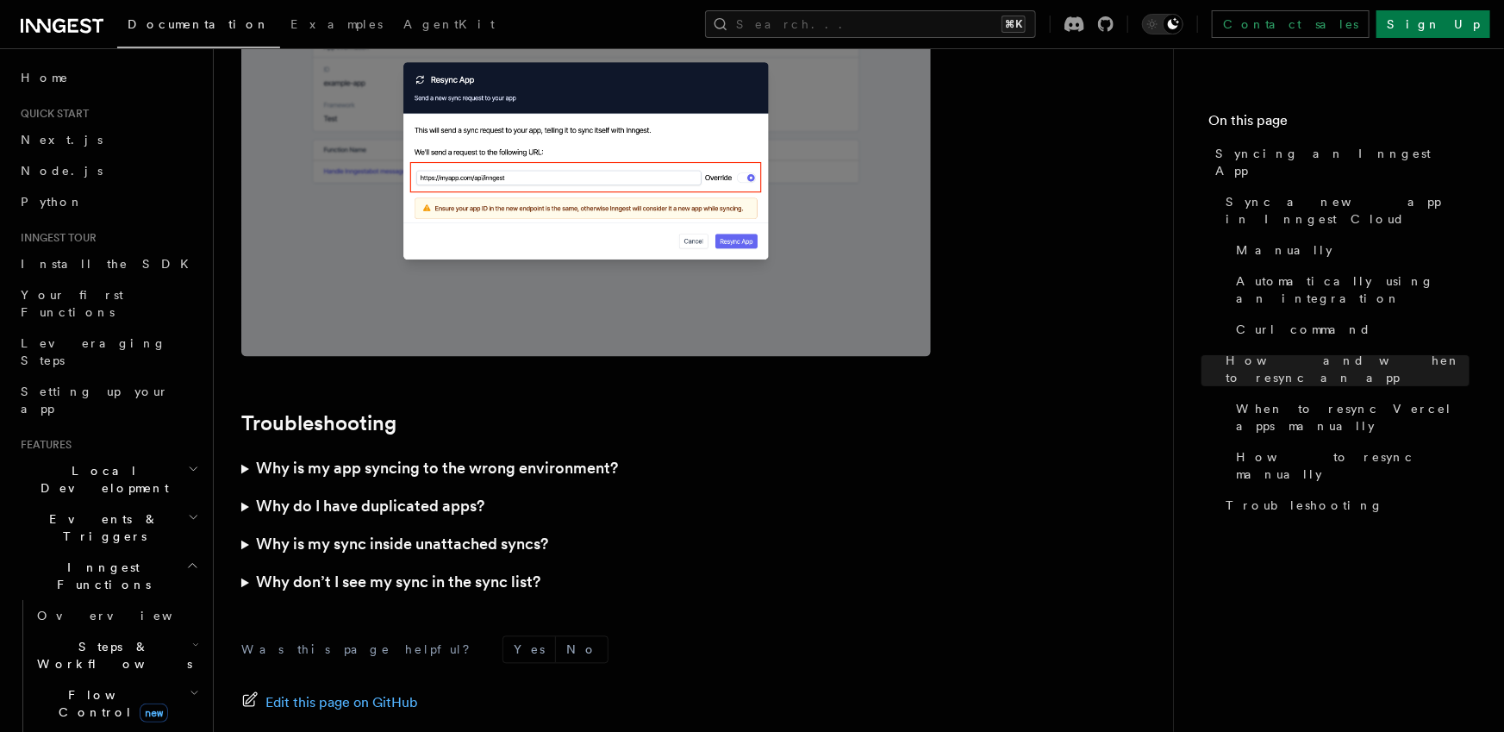
scroll to position [4991, 0]
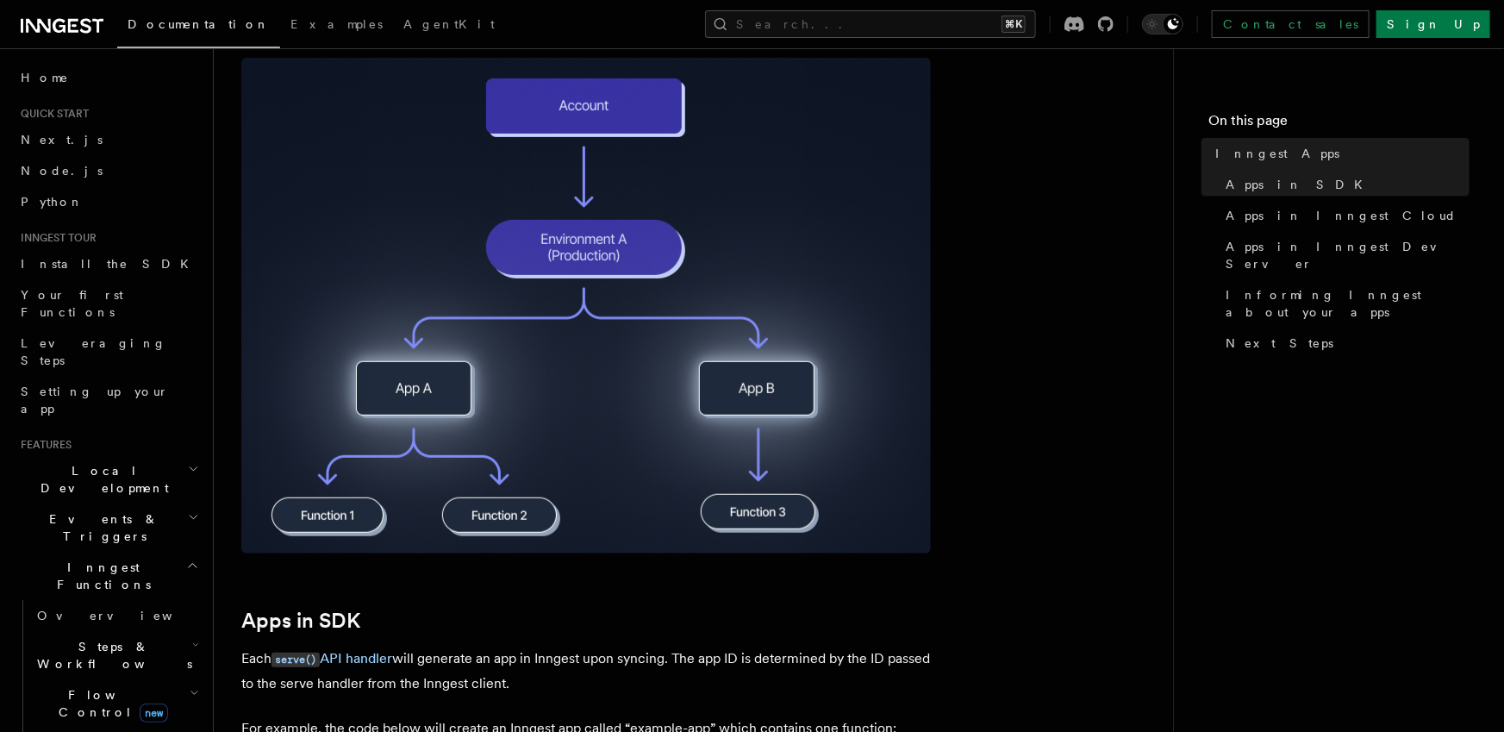
scroll to position [341, 0]
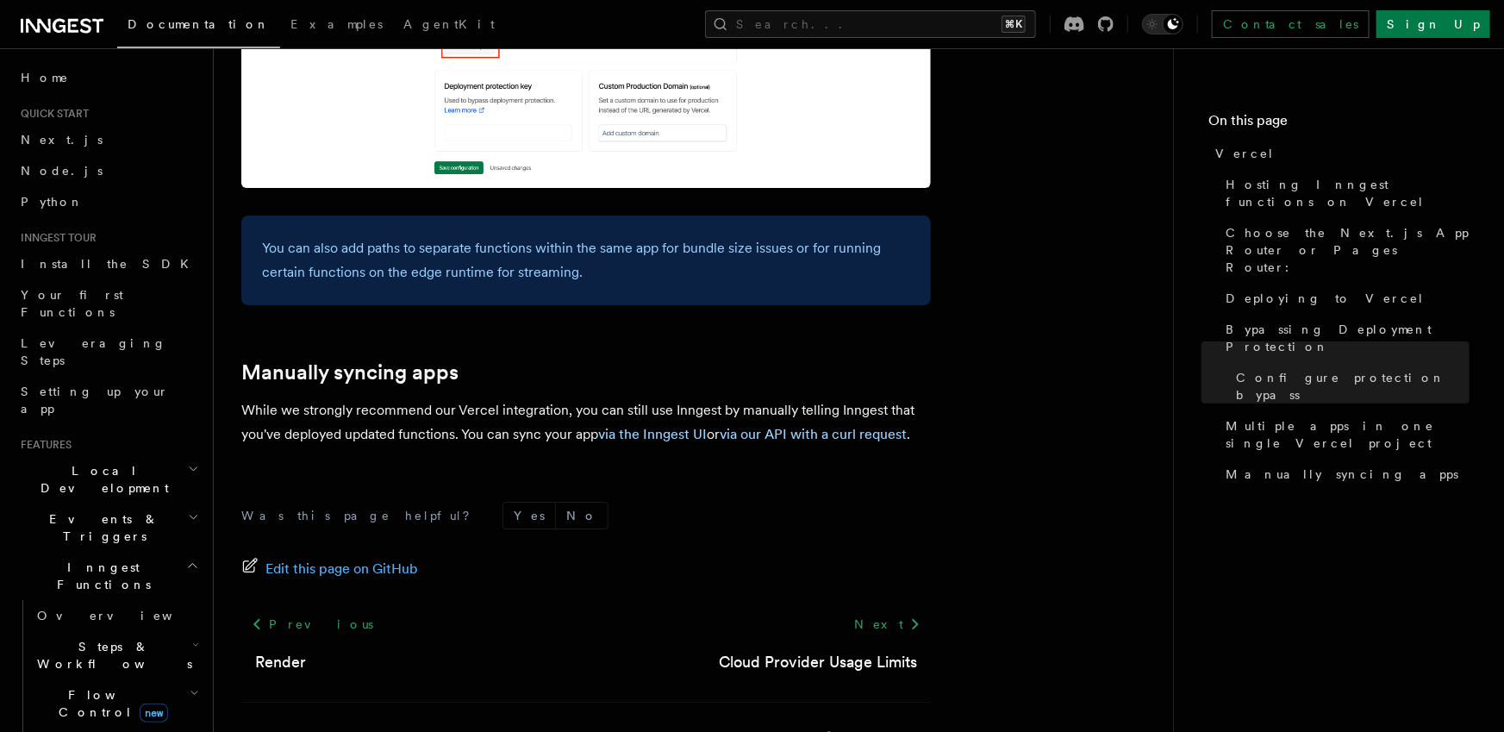
scroll to position [2886, 0]
